Goal: Find specific page/section: Find specific page/section

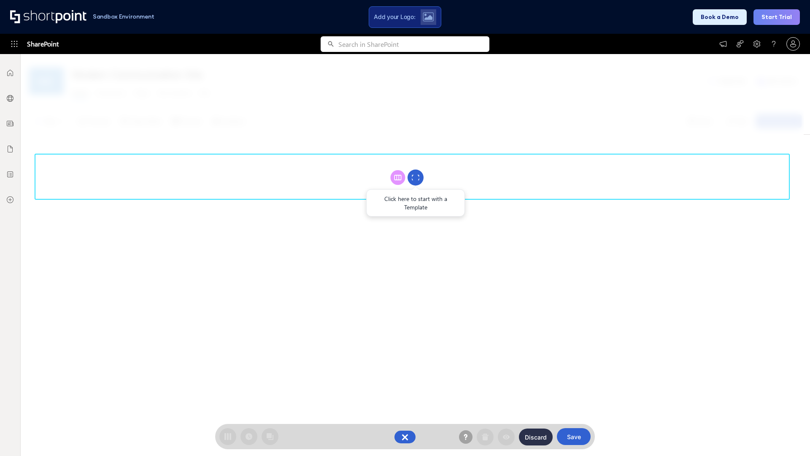
click at [415, 177] on circle at bounding box center [415, 178] width 16 height 16
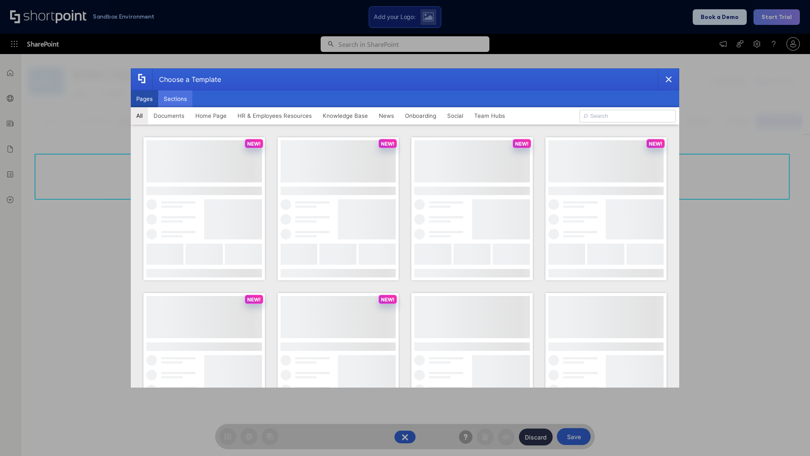
click at [175, 99] on button "Sections" at bounding box center [175, 98] width 34 height 17
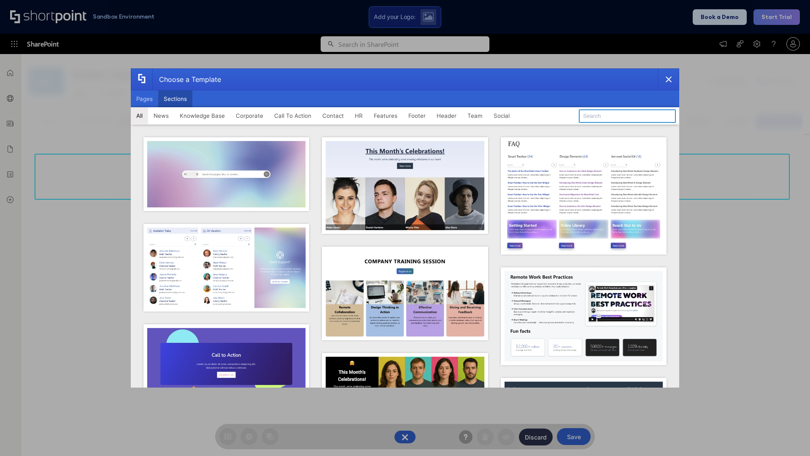
type input "Teams Basics"
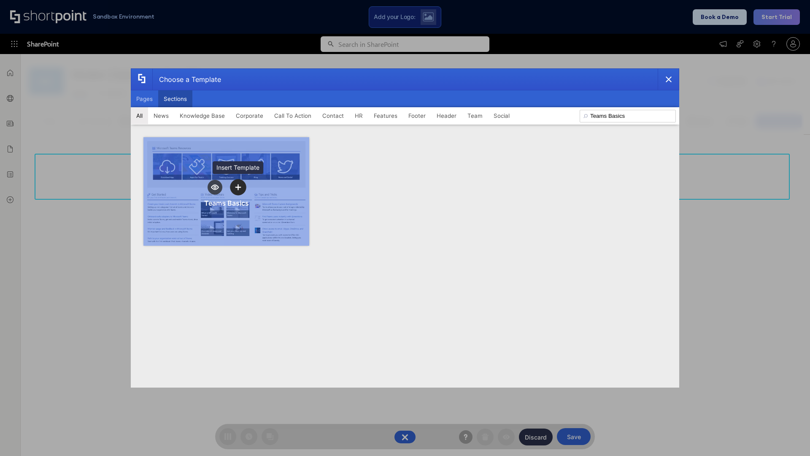
click at [238, 187] on icon "template selector" at bounding box center [238, 187] width 6 height 6
